Goal: Information Seeking & Learning: Learn about a topic

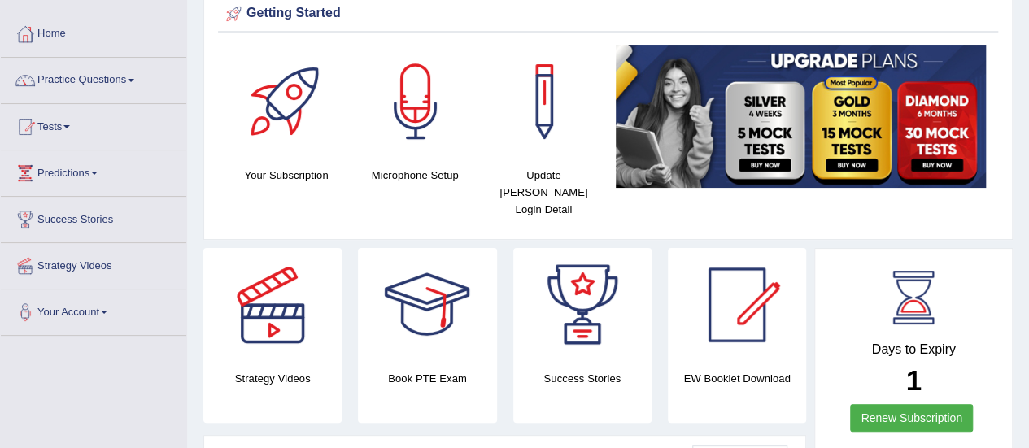
scroll to position [33, 0]
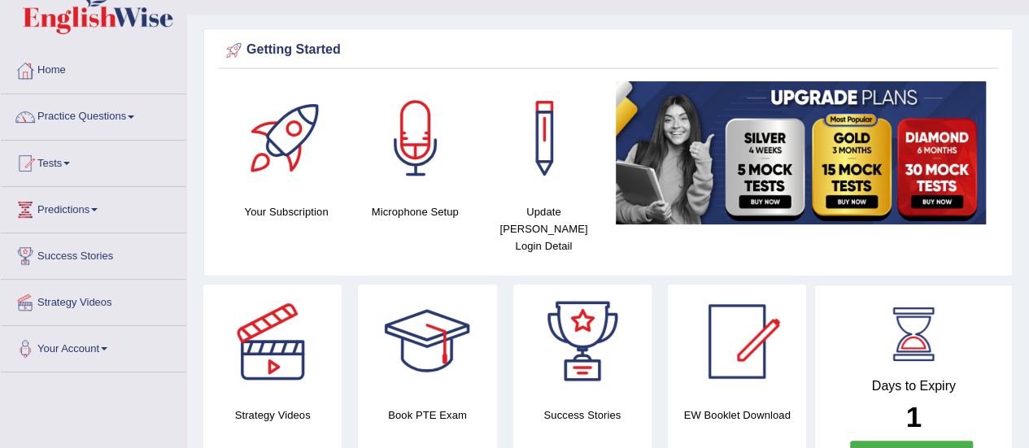
click at [134, 116] on span at bounding box center [131, 116] width 7 height 3
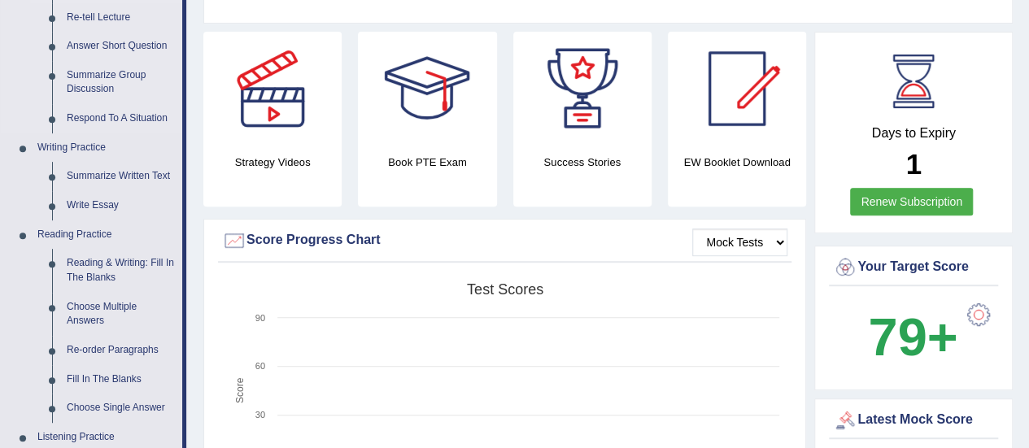
scroll to position [260, 0]
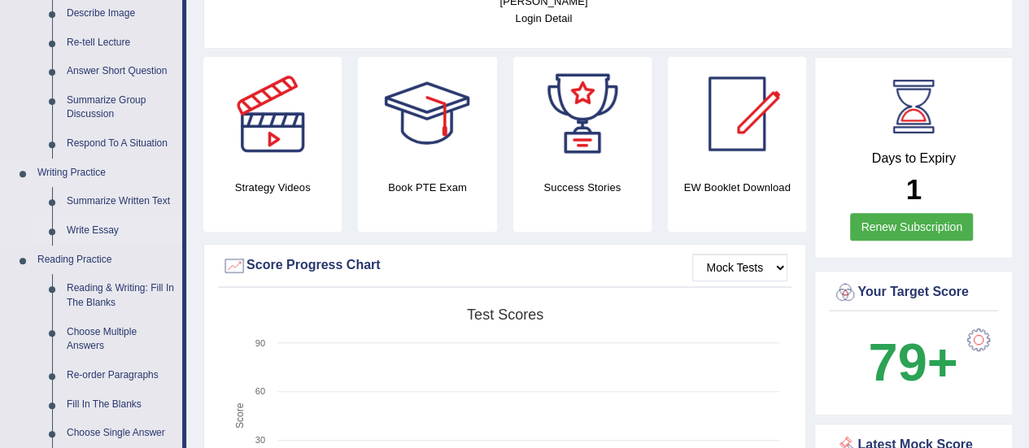
click at [89, 233] on link "Write Essay" at bounding box center [120, 230] width 123 height 29
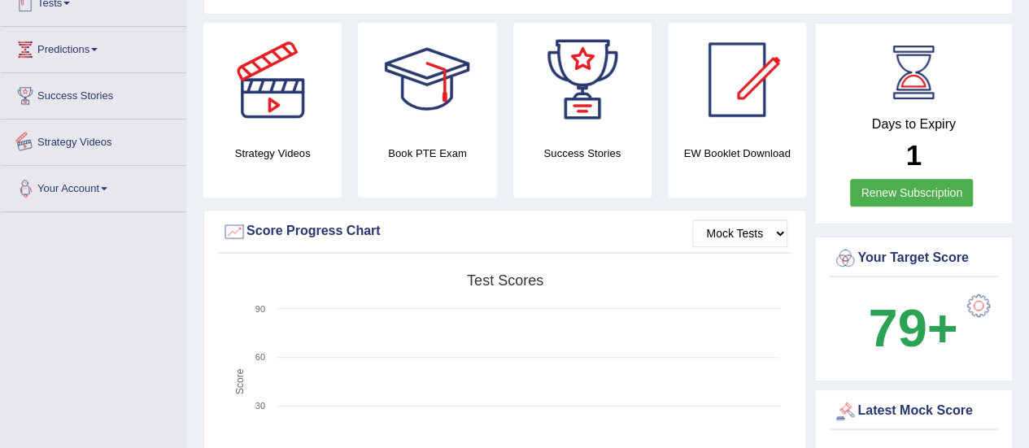
scroll to position [374, 0]
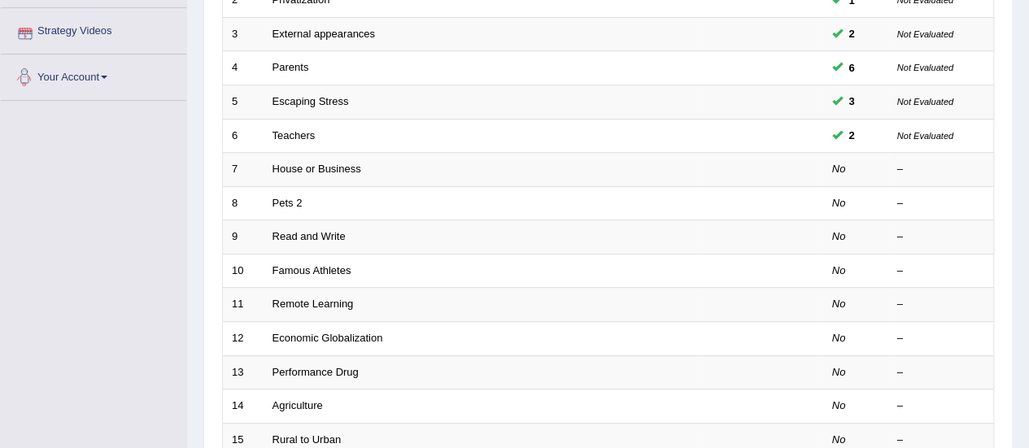
scroll to position [325, 0]
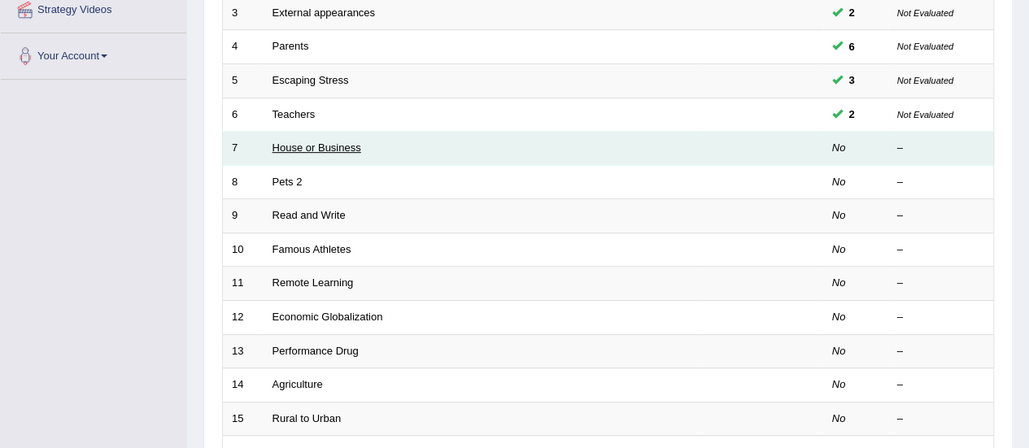
click at [340, 142] on link "House or Business" at bounding box center [316, 147] width 89 height 12
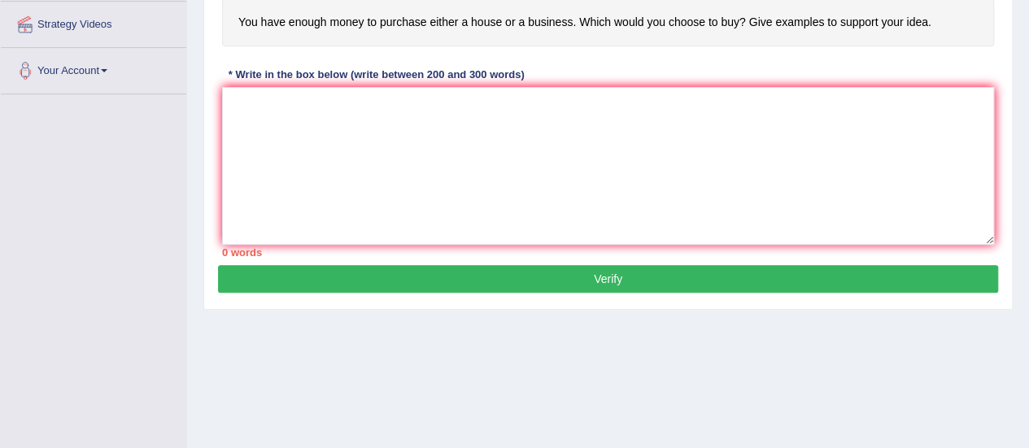
scroll to position [307, 0]
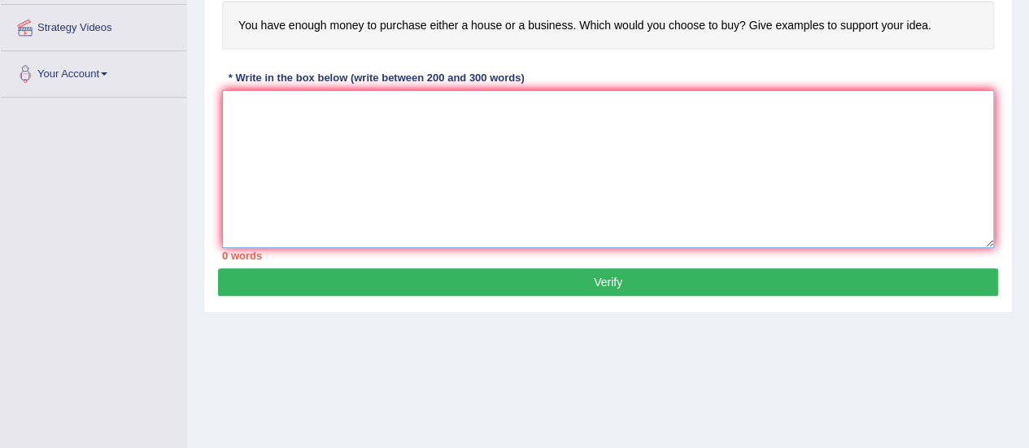
click at [321, 209] on textarea at bounding box center [608, 169] width 772 height 158
click at [277, 103] on textarea "O" at bounding box center [608, 169] width 772 height 158
click at [277, 103] on textarea "On" at bounding box center [608, 169] width 772 height 158
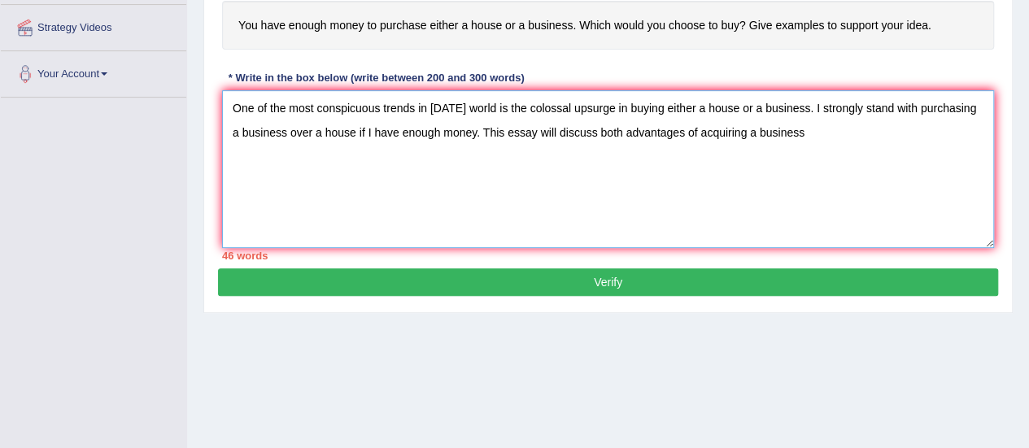
click at [687, 132] on textarea "One of the most conspicuous trends in today's world is the colossal upsurge in …" at bounding box center [608, 169] width 772 height 158
click at [624, 134] on textarea "One of the most conspicuous trends in today's world is the colossal upsurge in …" at bounding box center [608, 169] width 772 height 158
click at [865, 130] on textarea "One of the most conspicuous trends in today's world is the colossal upsurge in …" at bounding box center [608, 169] width 772 height 158
click at [960, 137] on textarea "One of the most conspicuous trends in today's world is the colossal upsurge in …" at bounding box center [608, 169] width 772 height 158
click at [899, 127] on textarea "One of the most conspicuous trends in today's world is the colossal upsurge in …" at bounding box center [608, 169] width 772 height 158
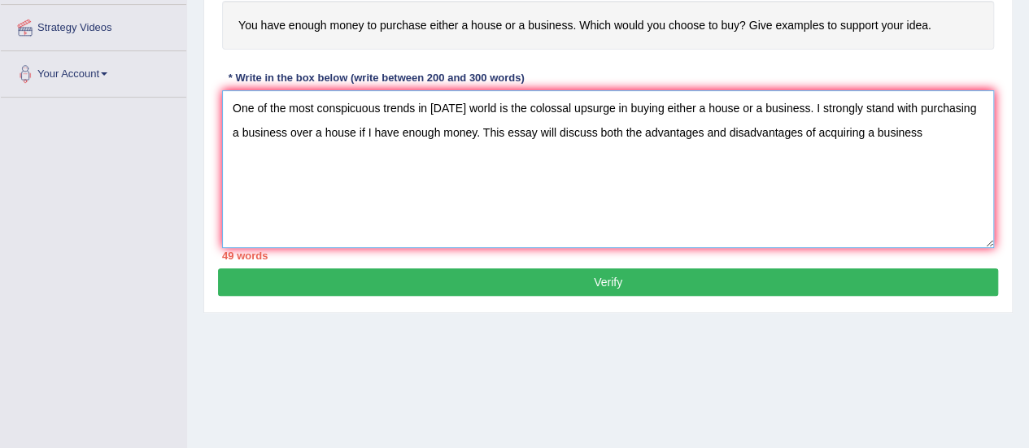
click at [929, 133] on textarea "One of the most conspicuous trends in today's world is the colossal upsurge in …" at bounding box center [608, 169] width 772 height 158
click at [803, 133] on textarea "One of the most conspicuous trends in today's world is the colossal upsurge in …" at bounding box center [608, 169] width 772 height 158
click at [815, 129] on textarea "One of the most conspicuous trends in today's world is the colossal upsurge in …" at bounding box center [608, 169] width 772 height 158
click at [621, 157] on textarea "One of the most conspicuous trends in today's world is the colossal upsurge in …" at bounding box center [608, 169] width 772 height 158
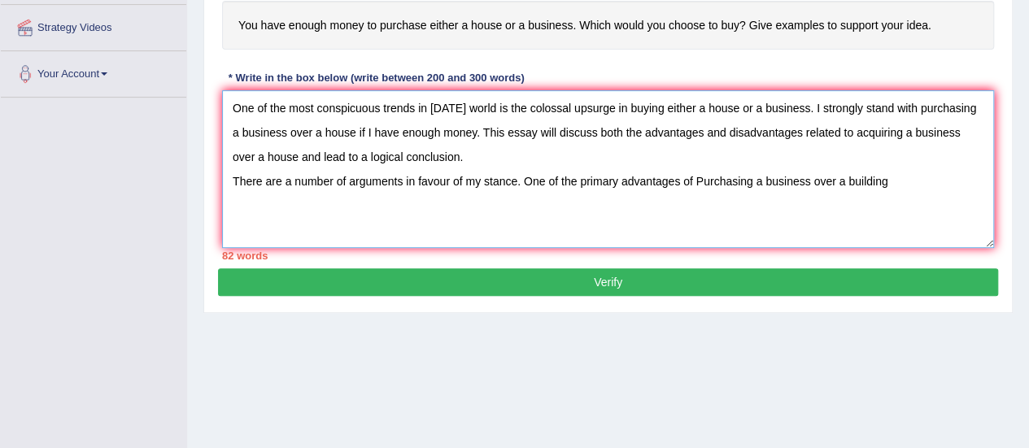
click at [703, 176] on textarea "One of the most conspicuous trends in today's world is the colossal upsurge in …" at bounding box center [608, 169] width 772 height 158
click at [806, 180] on textarea "One of the most conspicuous trends in today's world is the colossal upsurge in …" at bounding box center [608, 169] width 772 height 158
click at [885, 185] on textarea "One of the most conspicuous trends in today's world is the colossal upsurge in …" at bounding box center [608, 169] width 772 height 158
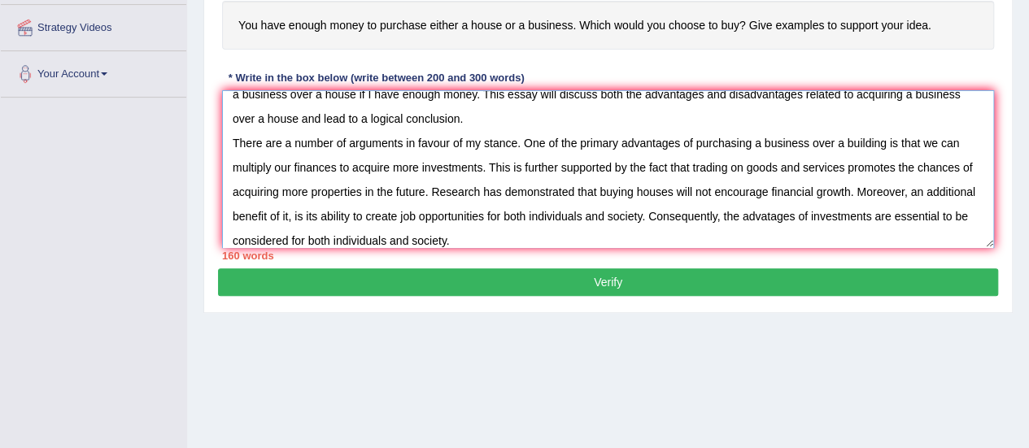
scroll to position [63, 0]
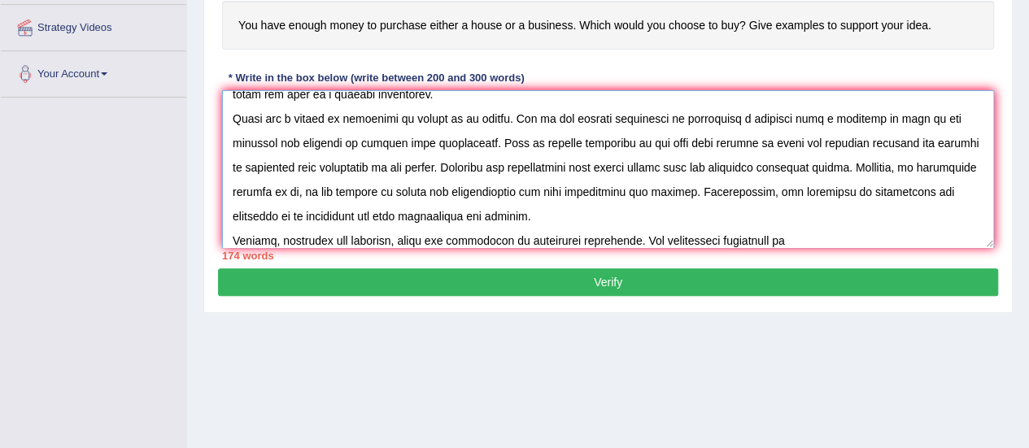
click at [503, 242] on textarea at bounding box center [608, 169] width 772 height 158
click at [665, 233] on textarea at bounding box center [608, 169] width 772 height 158
click at [751, 248] on div "174 words" at bounding box center [608, 255] width 772 height 15
click at [795, 234] on textarea at bounding box center [608, 169] width 772 height 158
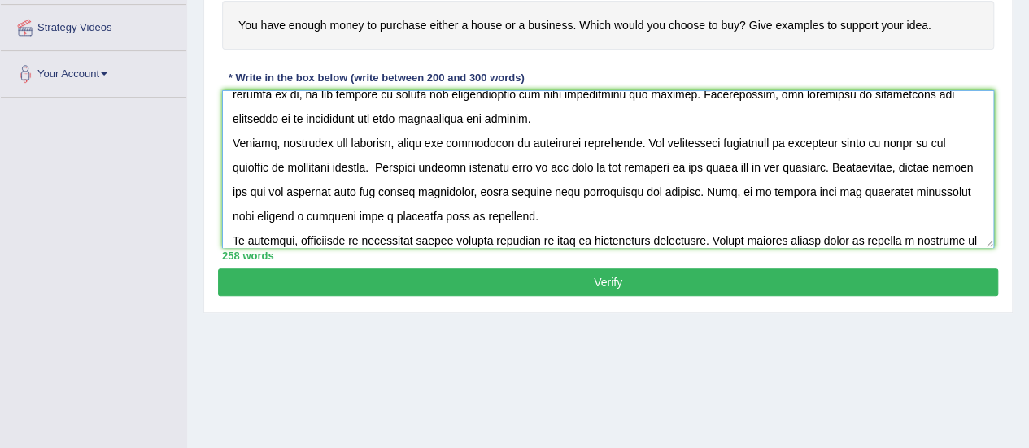
scroll to position [185, 0]
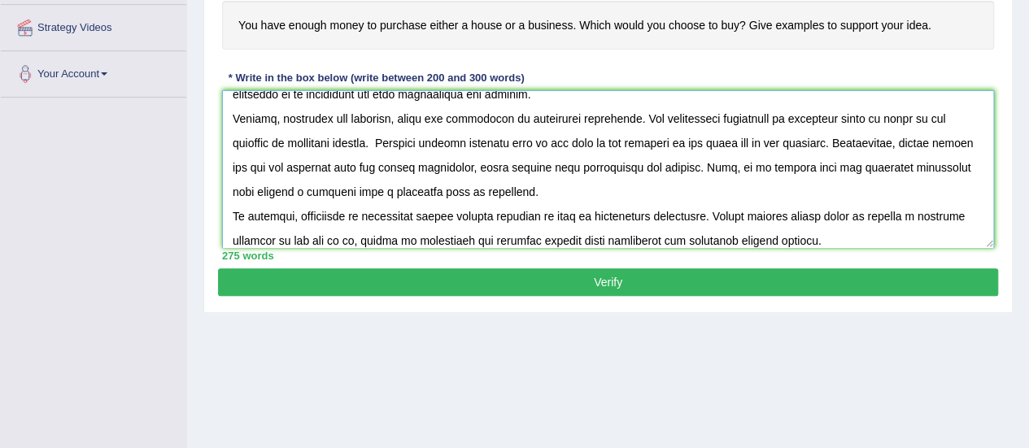
type textarea "One of the most conspicuous trends in today's world is the colossal upsurge in …"
click at [685, 282] on button "Verify" at bounding box center [608, 282] width 780 height 28
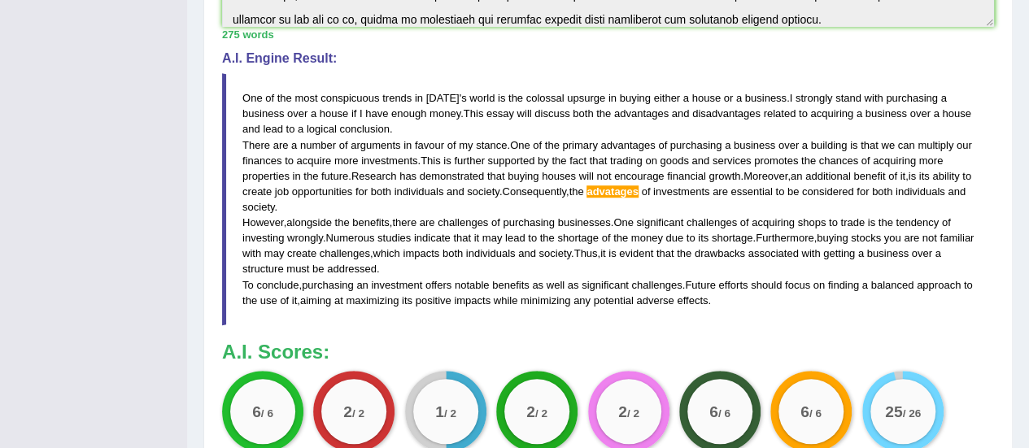
scroll to position [685, 0]
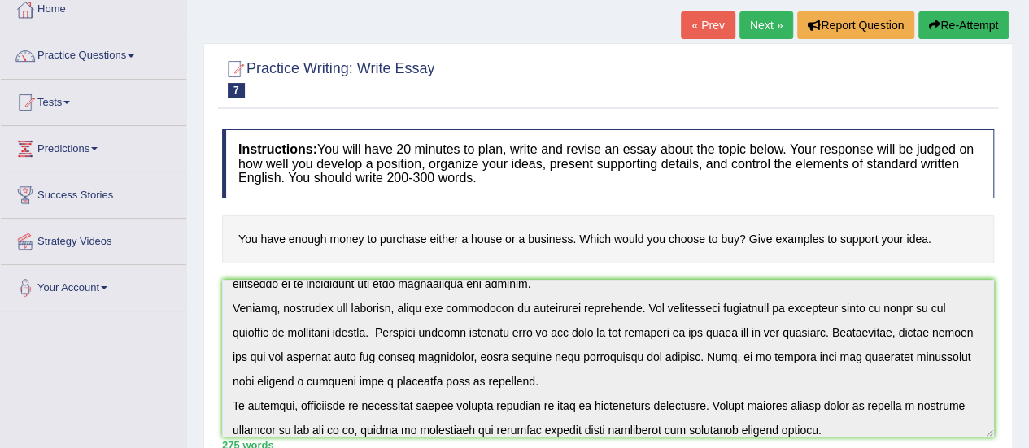
scroll to position [0, 0]
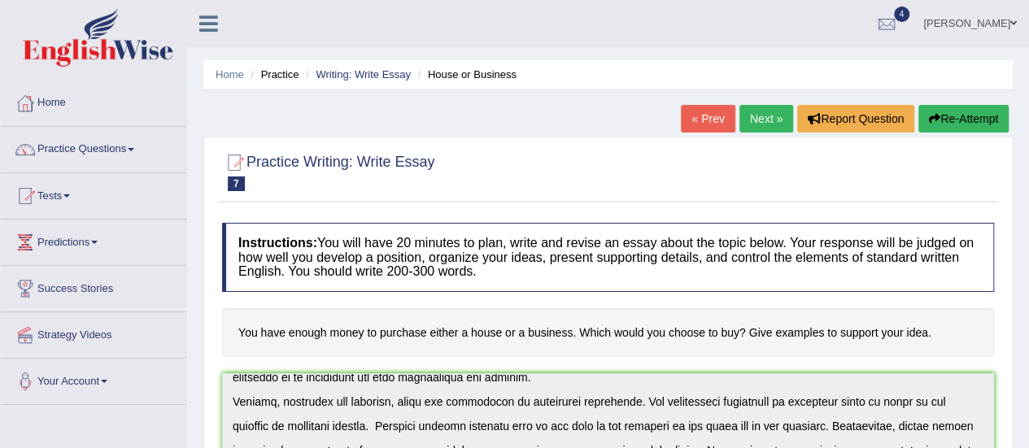
click at [136, 152] on link "Practice Questions" at bounding box center [93, 147] width 185 height 41
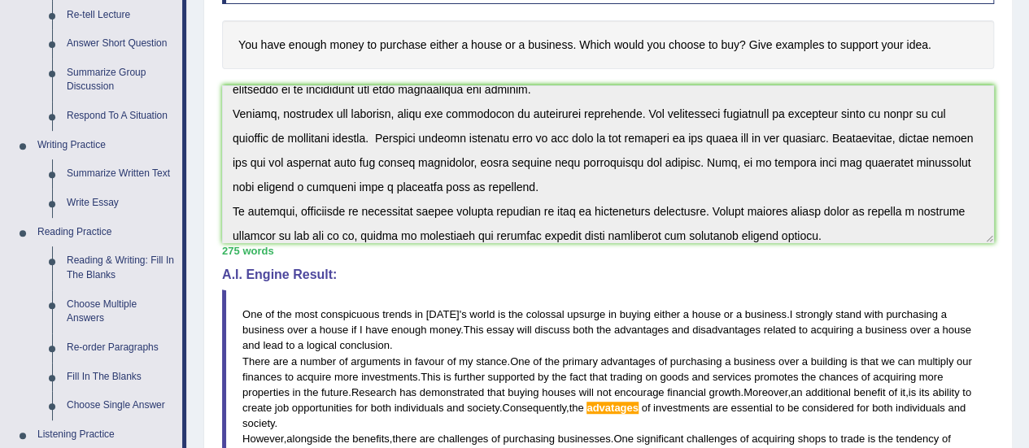
scroll to position [325, 0]
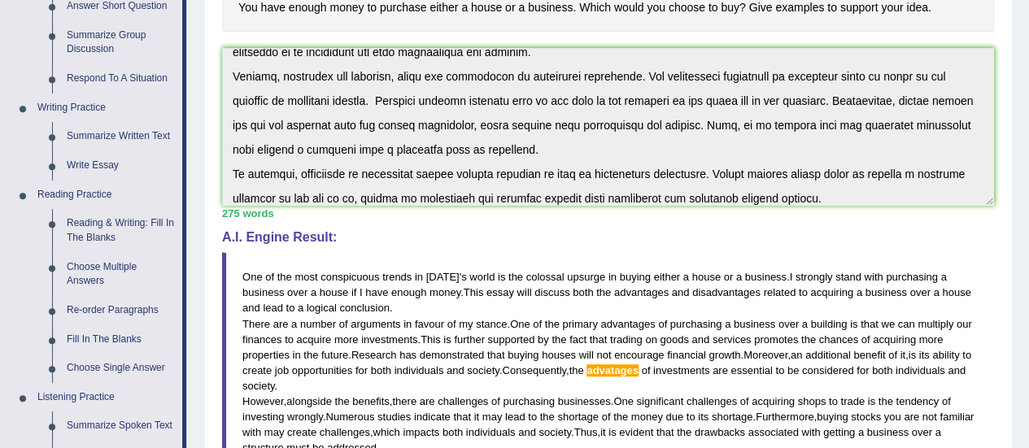
click at [211, 30] on div "Practice Writing: Write Essay 7 House or Business Instructions: You will have 2…" at bounding box center [607, 284] width 809 height 947
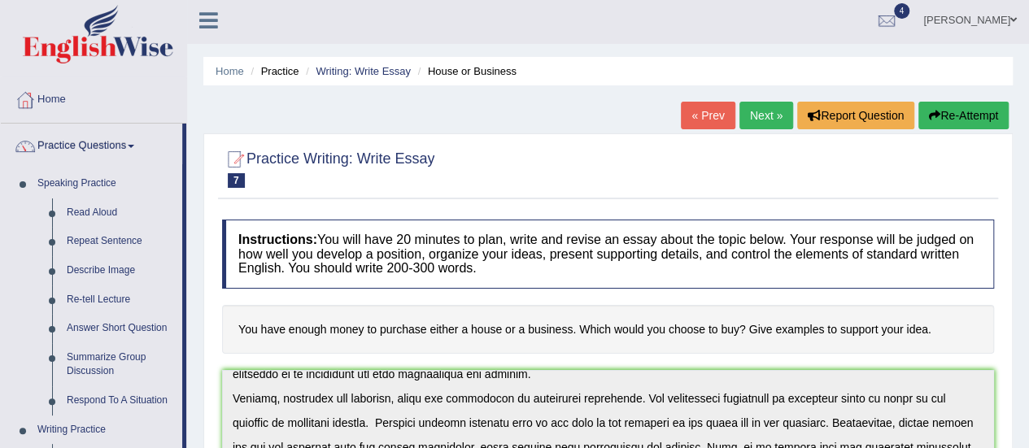
scroll to position [0, 0]
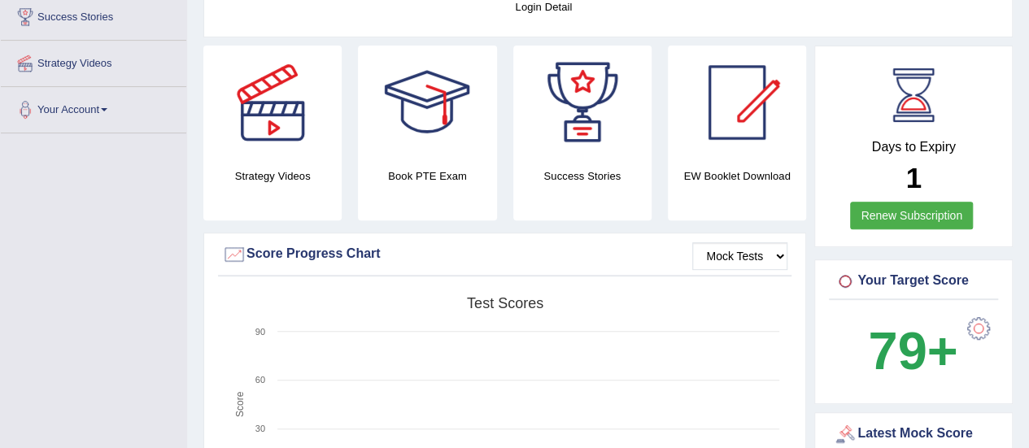
click at [907, 206] on link "Renew Subscription" at bounding box center [911, 216] width 123 height 28
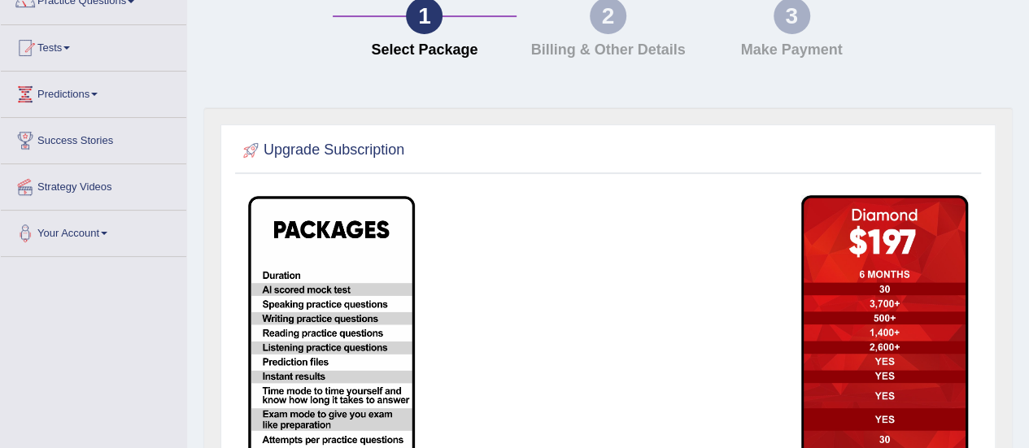
scroll to position [65, 0]
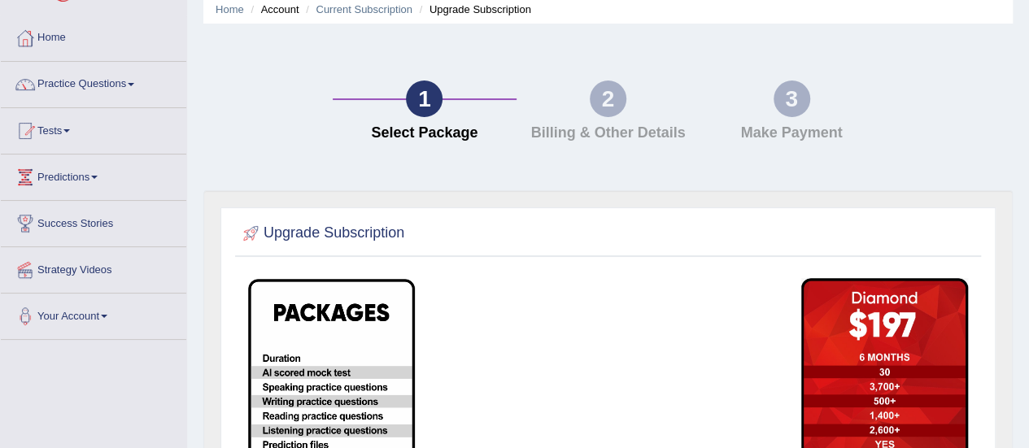
click at [620, 101] on div "2" at bounding box center [608, 99] width 37 height 37
click at [613, 114] on div "2" at bounding box center [608, 99] width 37 height 37
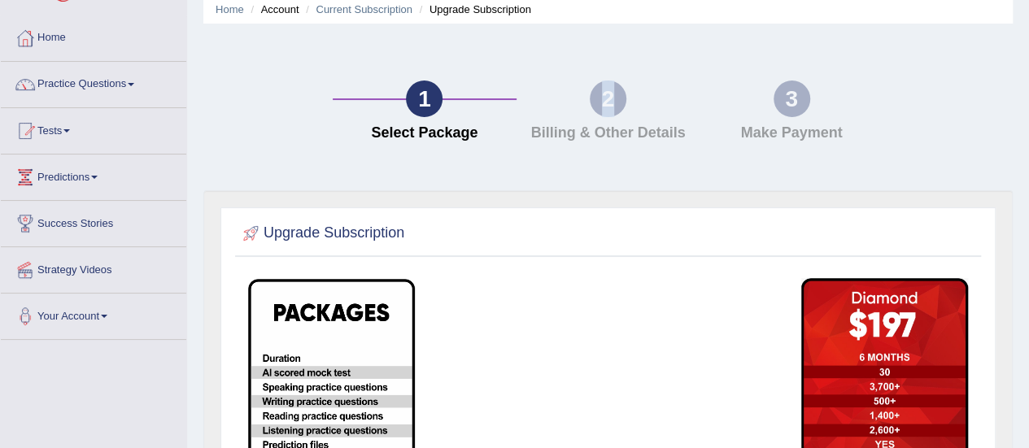
click at [613, 114] on div "2" at bounding box center [608, 99] width 37 height 37
click at [612, 103] on div "2" at bounding box center [608, 99] width 37 height 37
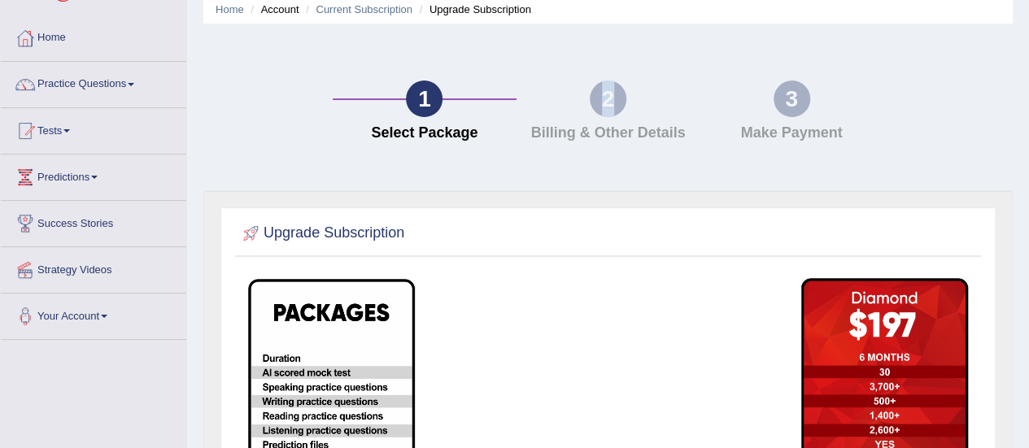
click at [612, 103] on div "2" at bounding box center [608, 99] width 37 height 37
click at [784, 103] on div "3" at bounding box center [791, 99] width 37 height 37
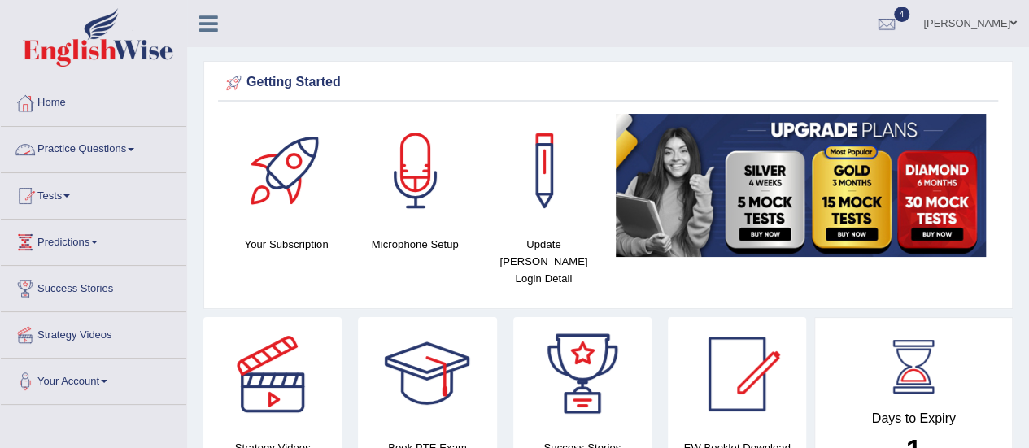
click at [134, 149] on span at bounding box center [131, 149] width 7 height 3
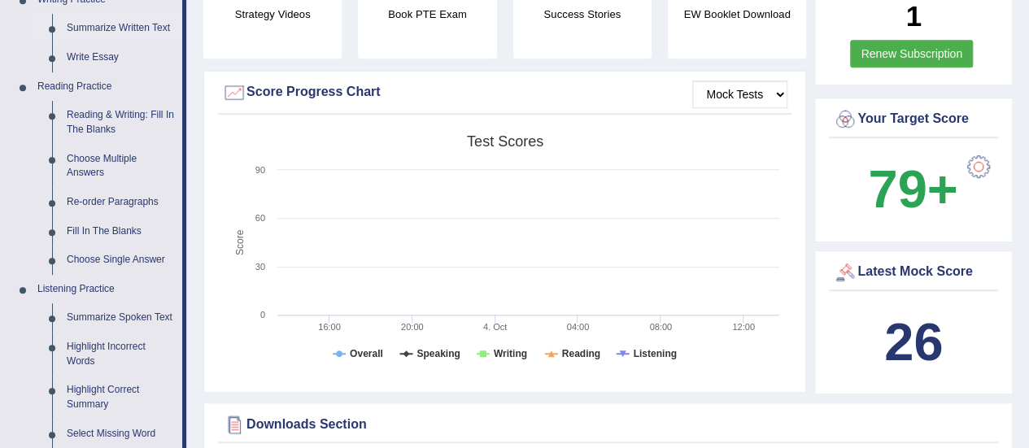
scroll to position [395, 0]
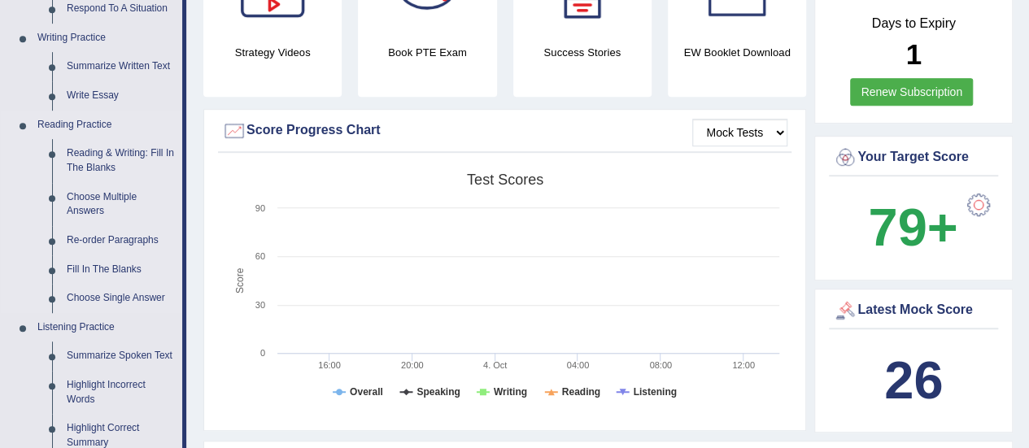
click at [121, 126] on link "Reading Practice" at bounding box center [106, 125] width 152 height 29
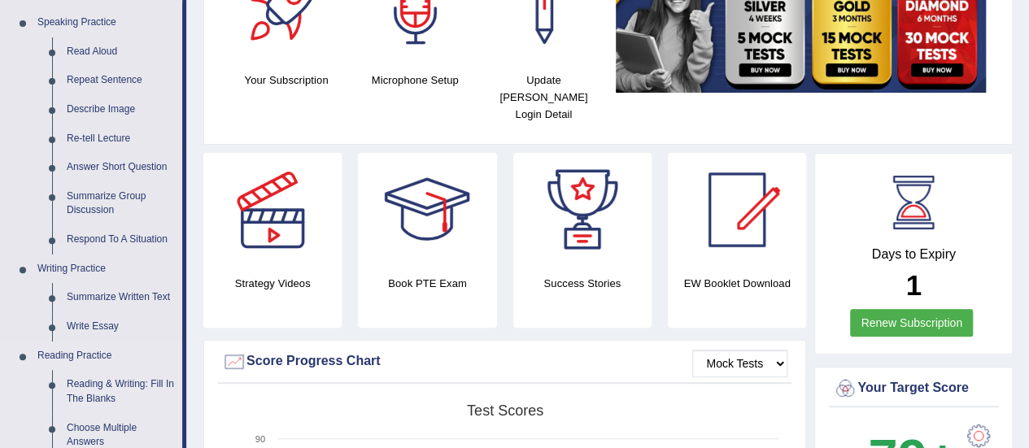
scroll to position [163, 0]
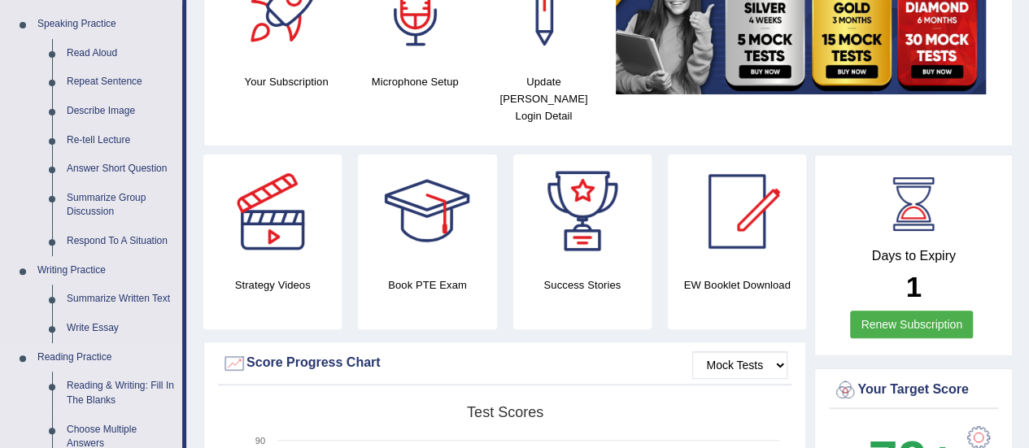
click at [135, 71] on link "Repeat Sentence" at bounding box center [120, 81] width 123 height 29
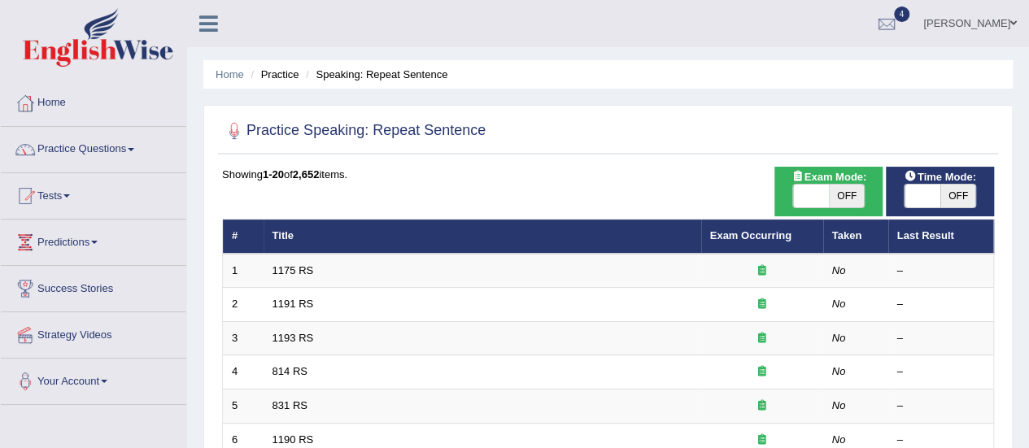
click at [140, 149] on link "Practice Questions" at bounding box center [93, 147] width 185 height 41
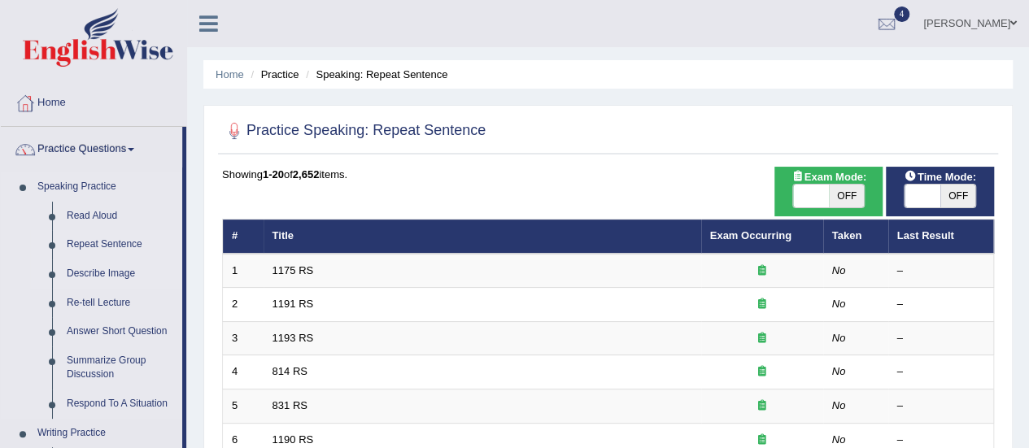
click at [93, 280] on link "Describe Image" at bounding box center [120, 273] width 123 height 29
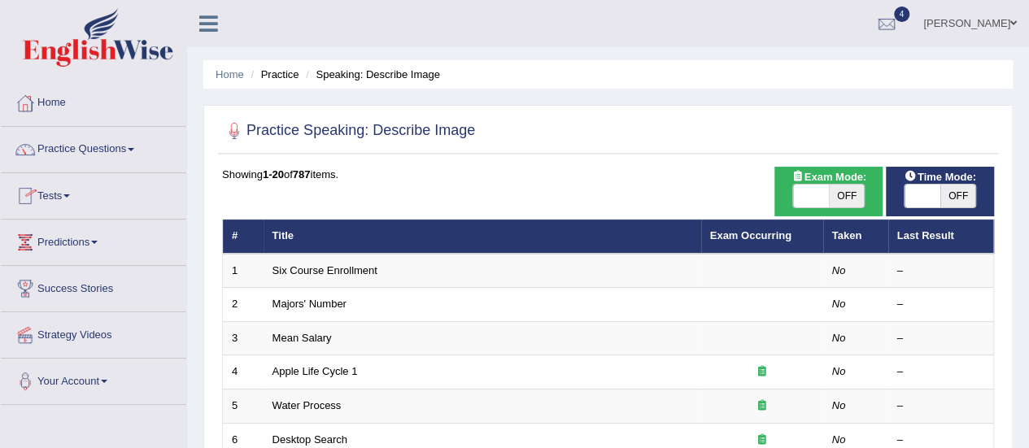
click at [829, 189] on span "OFF" at bounding box center [847, 196] width 36 height 23
checkbox input "true"
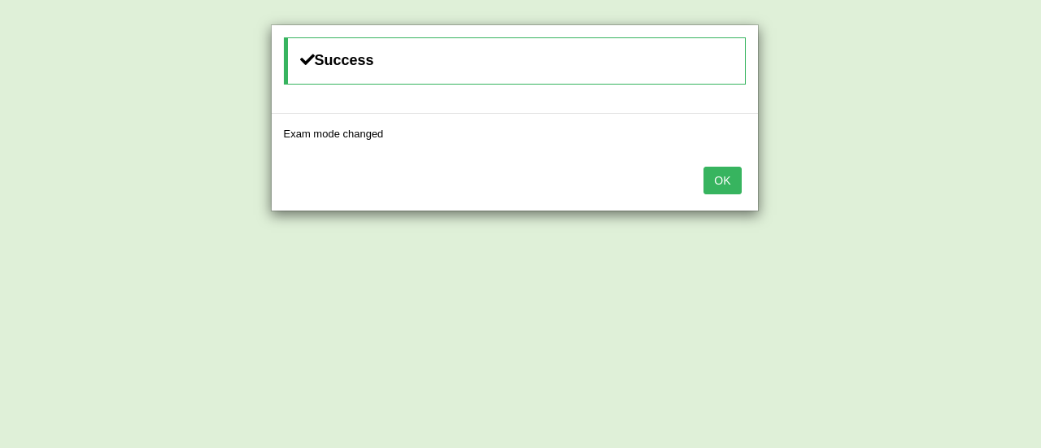
click at [729, 181] on button "OK" at bounding box center [721, 181] width 37 height 28
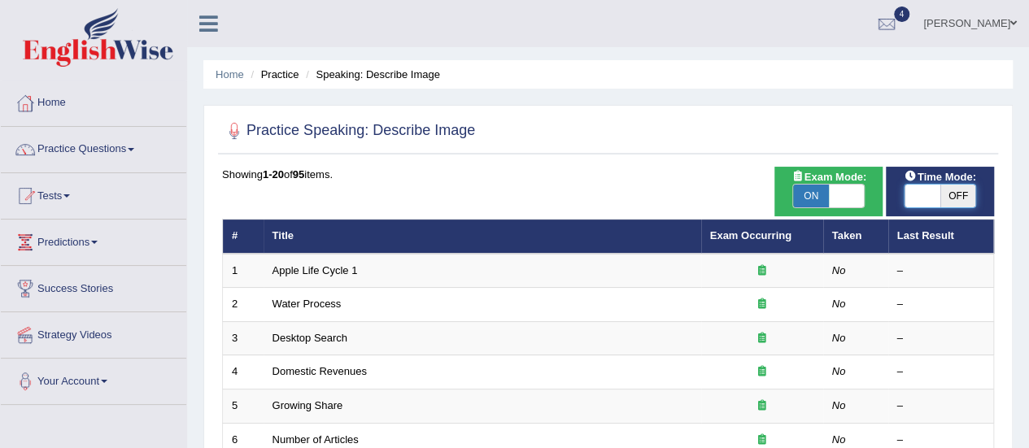
click at [929, 190] on span at bounding box center [922, 196] width 36 height 23
checkbox input "true"
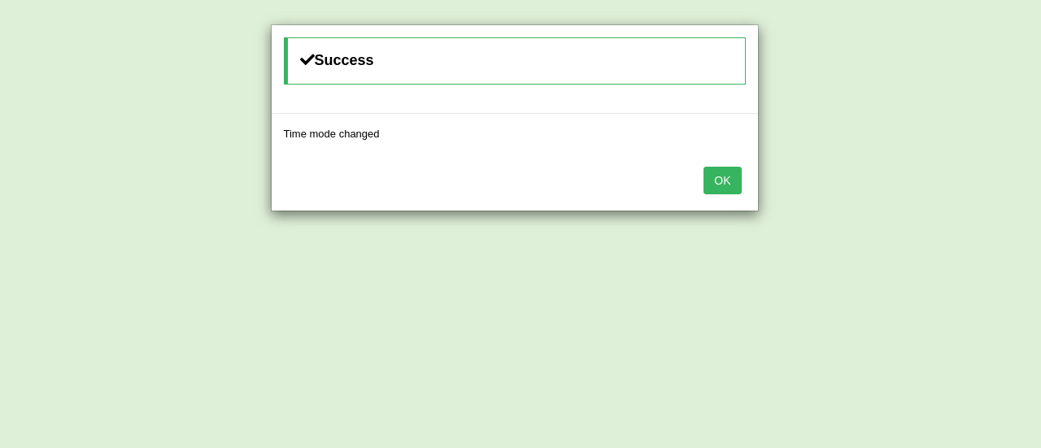
click at [728, 179] on button "OK" at bounding box center [721, 181] width 37 height 28
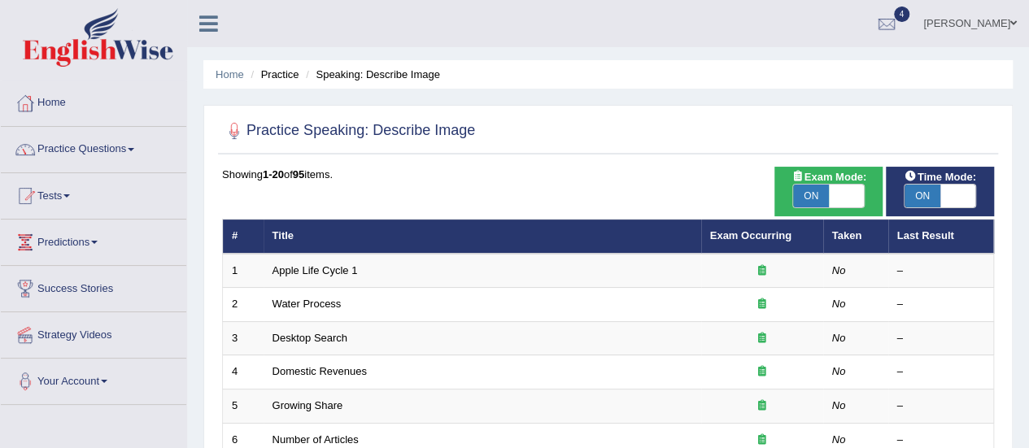
click at [134, 149] on span at bounding box center [131, 149] width 7 height 3
